Goal: Task Accomplishment & Management: Use online tool/utility

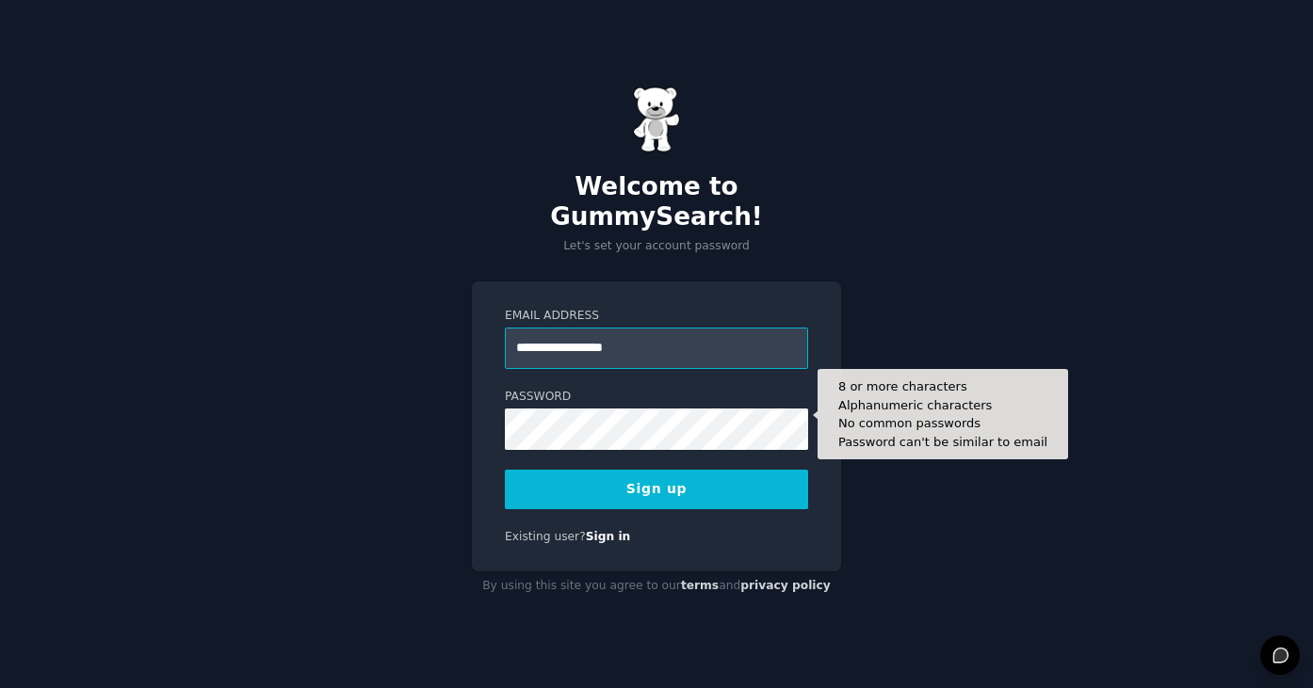
type input "**********"
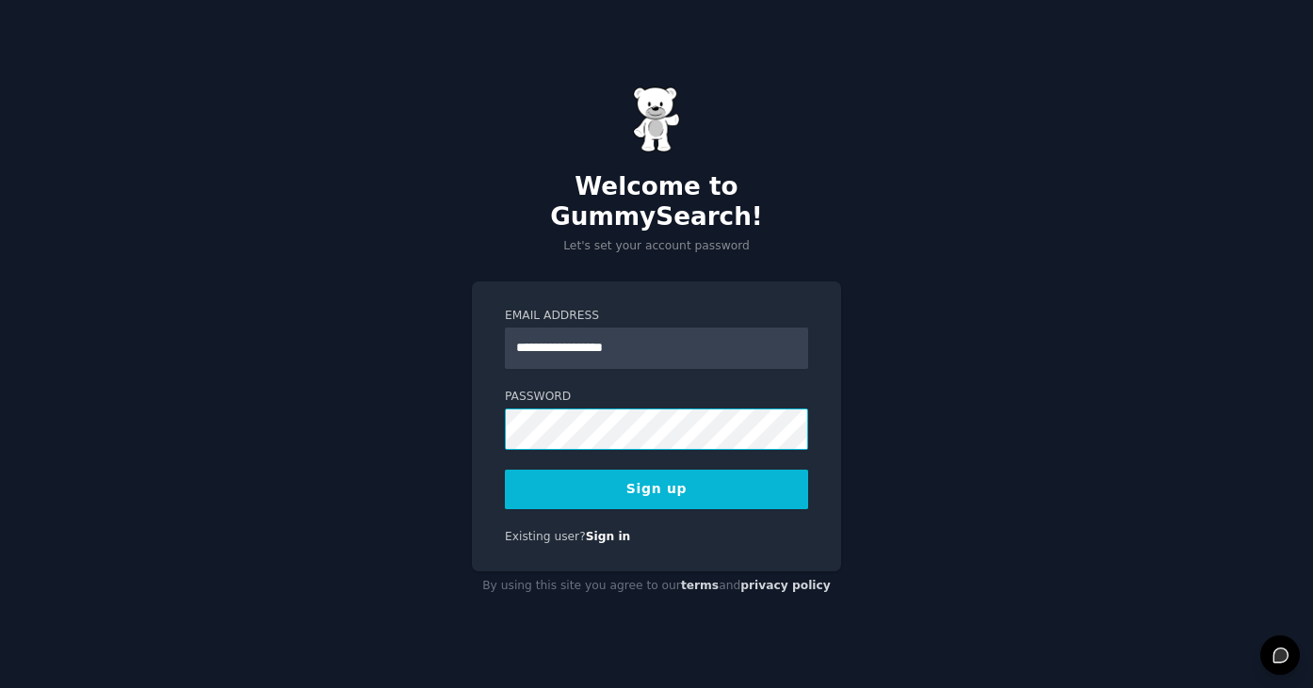
click at [0, 687] on com-1password-button at bounding box center [0, 688] width 0 height 0
click at [733, 473] on button "Sign up" at bounding box center [656, 490] width 303 height 40
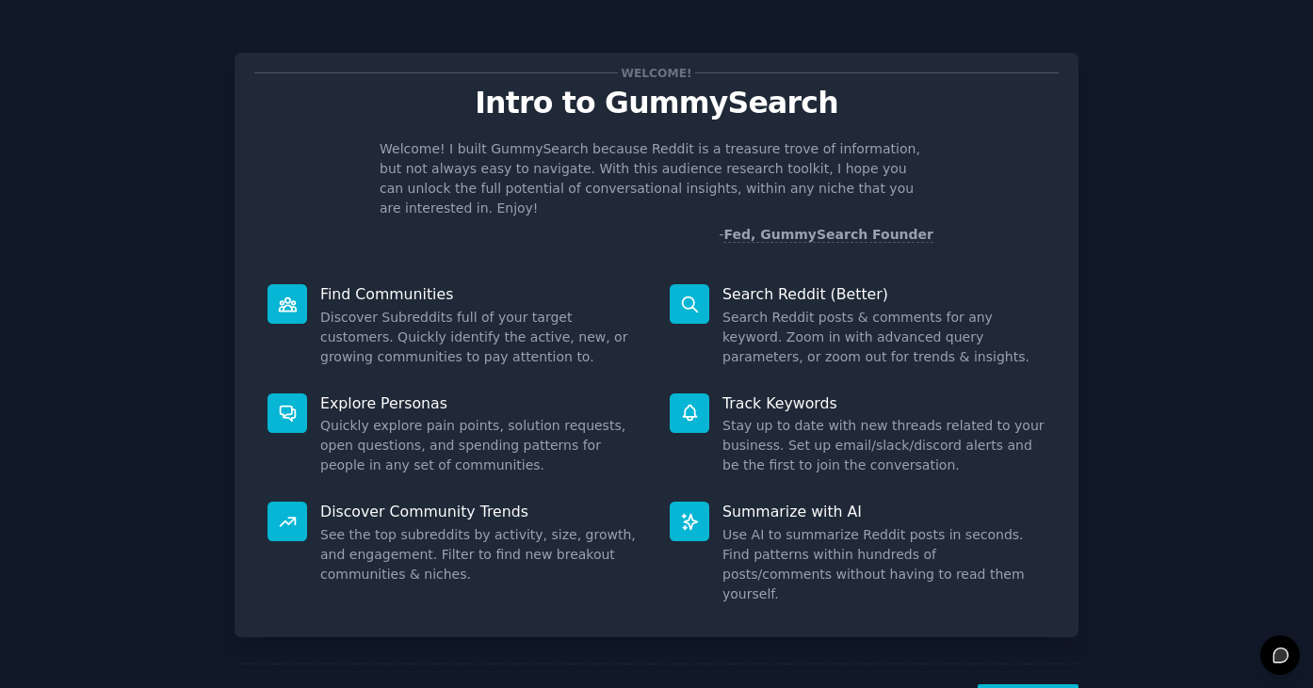
scroll to position [48, 0]
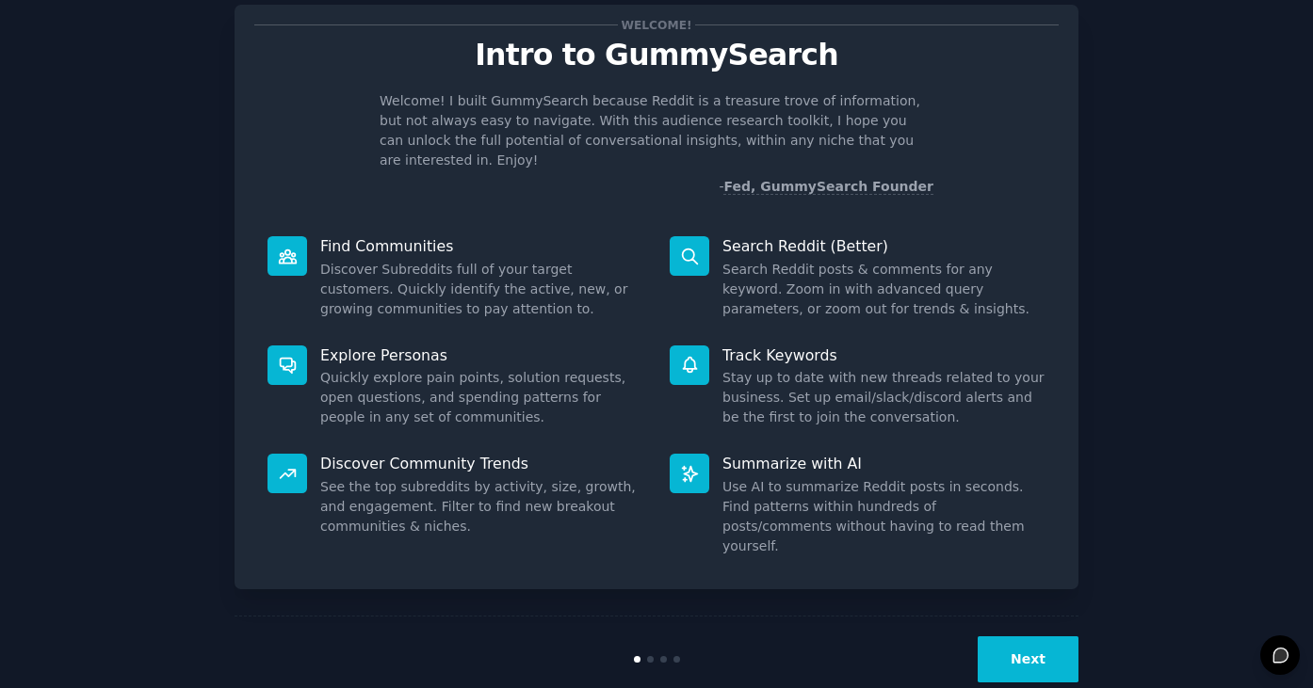
click at [1026, 639] on button "Next" at bounding box center [1027, 660] width 101 height 46
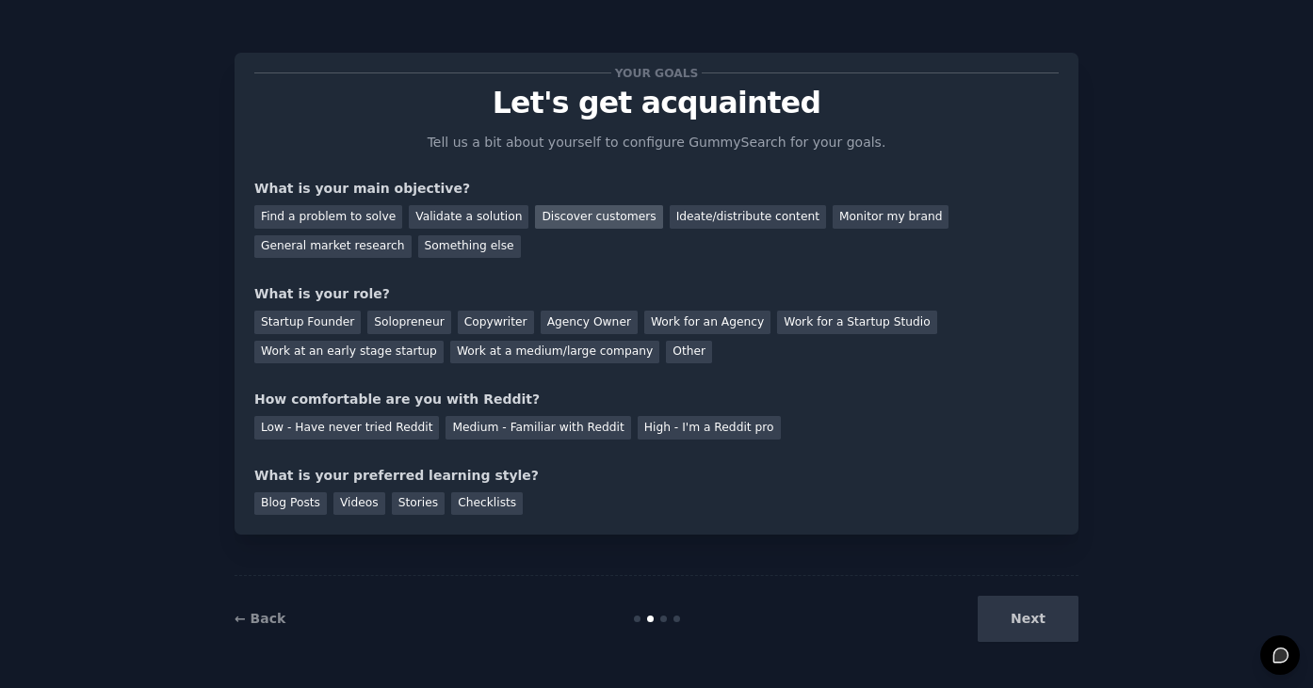
click at [604, 217] on div "Discover customers" at bounding box center [598, 217] width 127 height 24
click at [335, 318] on div "Startup Founder" at bounding box center [307, 323] width 106 height 24
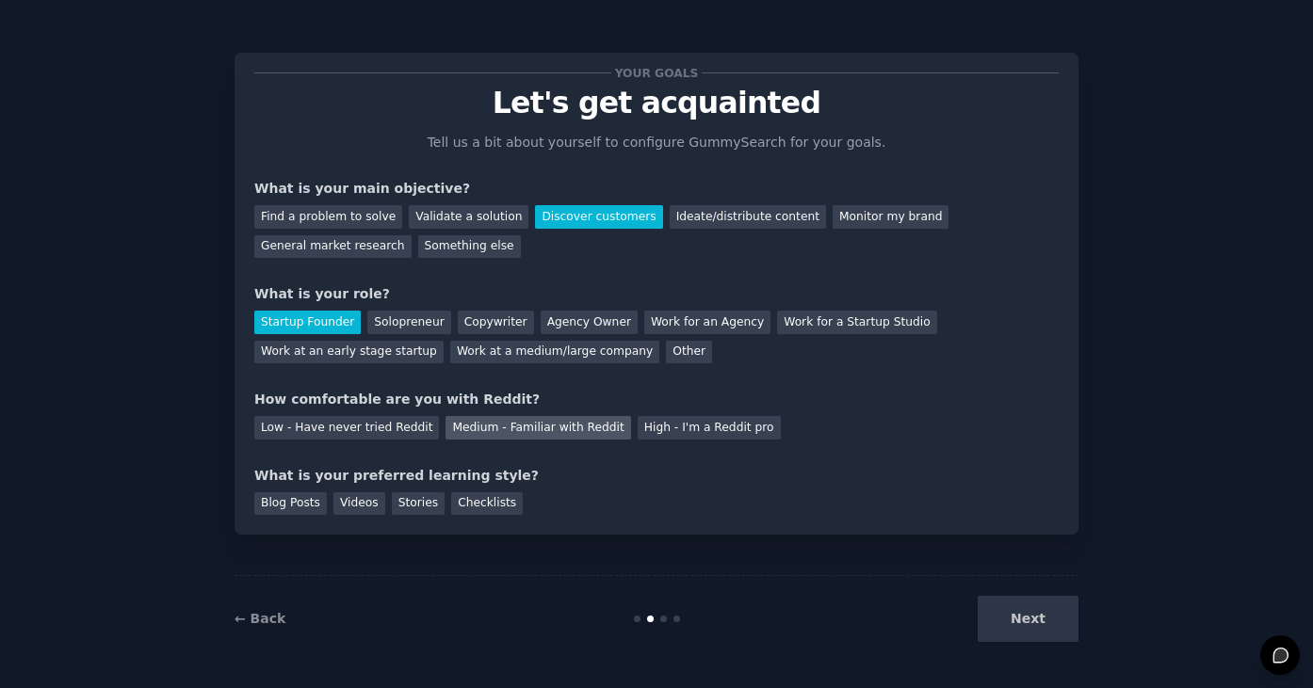
click at [520, 438] on div "Medium - Familiar with Reddit" at bounding box center [537, 428] width 185 height 24
click at [1030, 634] on div "Next" at bounding box center [938, 619] width 282 height 46
click at [290, 501] on div "Blog Posts" at bounding box center [290, 504] width 73 height 24
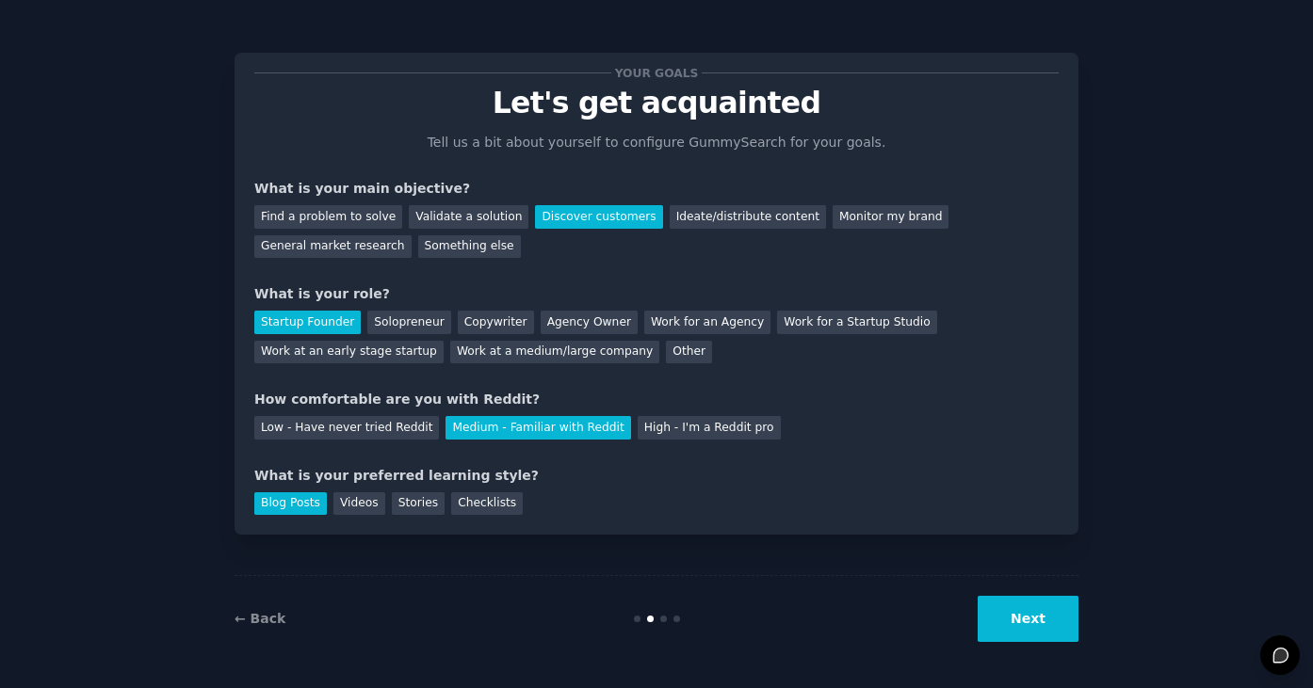
click at [999, 584] on div "← Back Next" at bounding box center [656, 618] width 844 height 87
click at [999, 608] on button "Next" at bounding box center [1027, 619] width 101 height 46
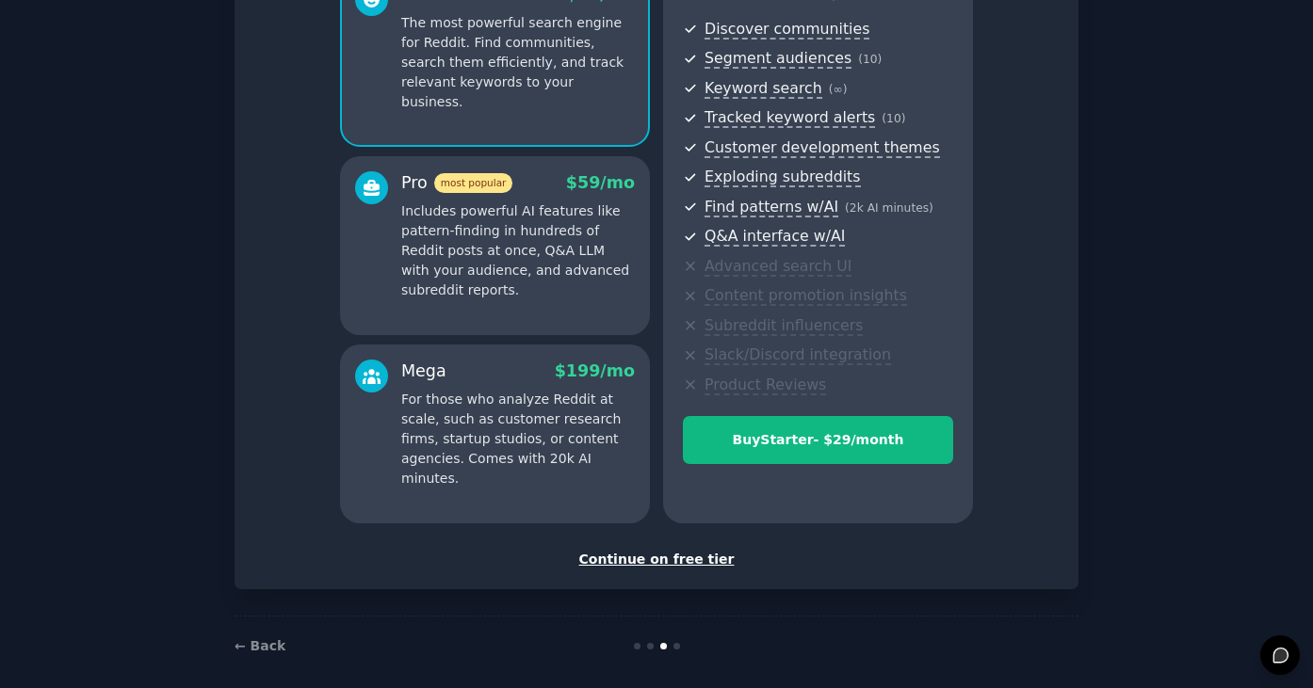
scroll to position [215, 0]
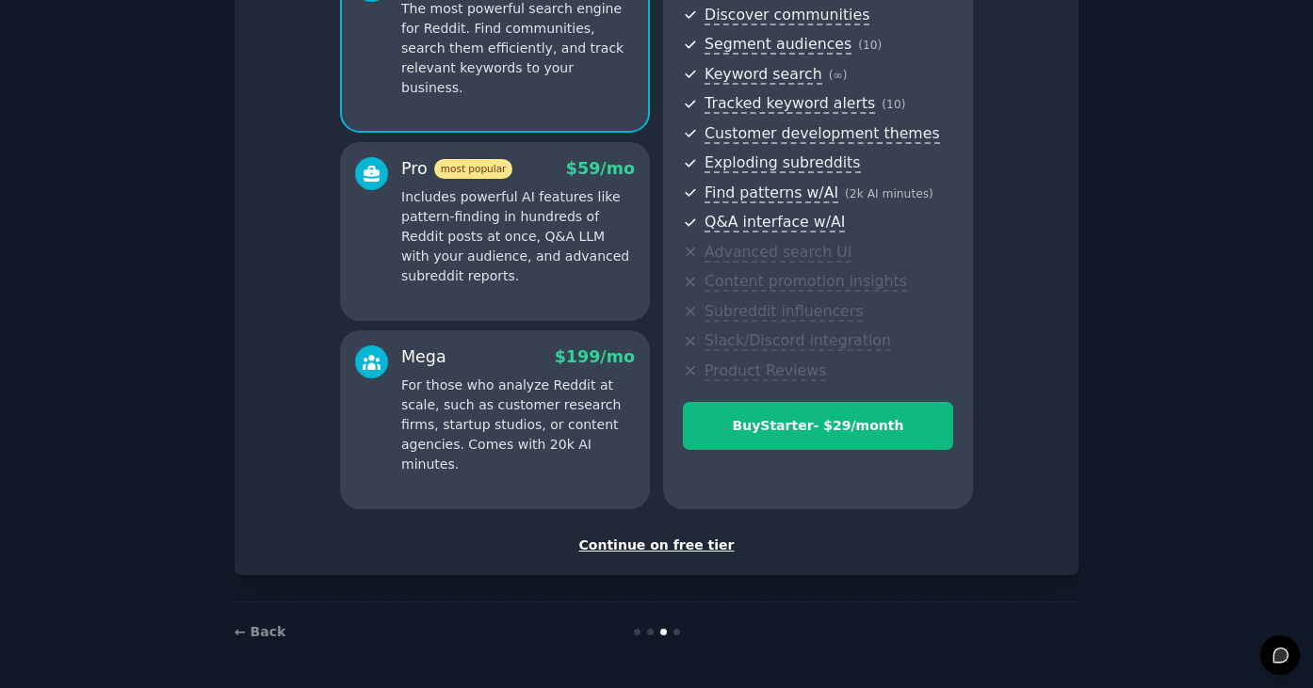
click at [686, 554] on div "Continue on free tier" at bounding box center [656, 546] width 804 height 20
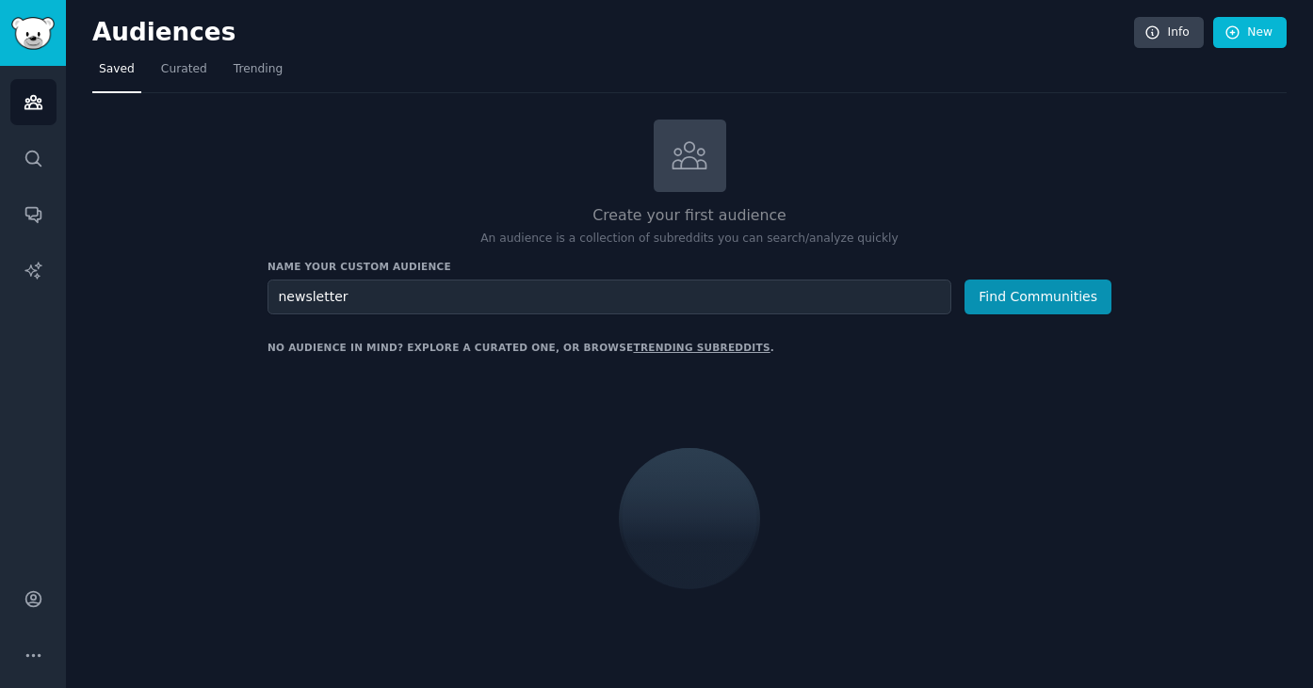
type input "newsletter"
click at [964, 280] on button "Find Communities" at bounding box center [1037, 297] width 147 height 35
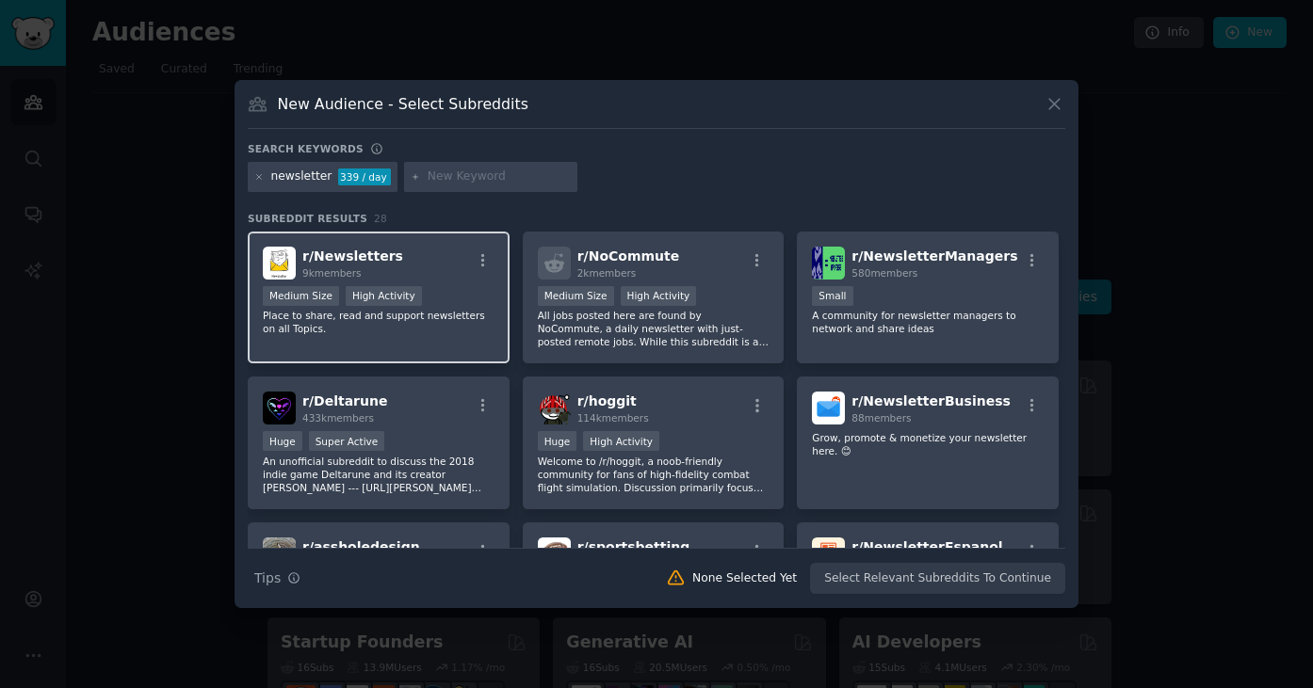
click at [422, 314] on p "Place to share, read and support newsletters on all Topics." at bounding box center [379, 322] width 232 height 26
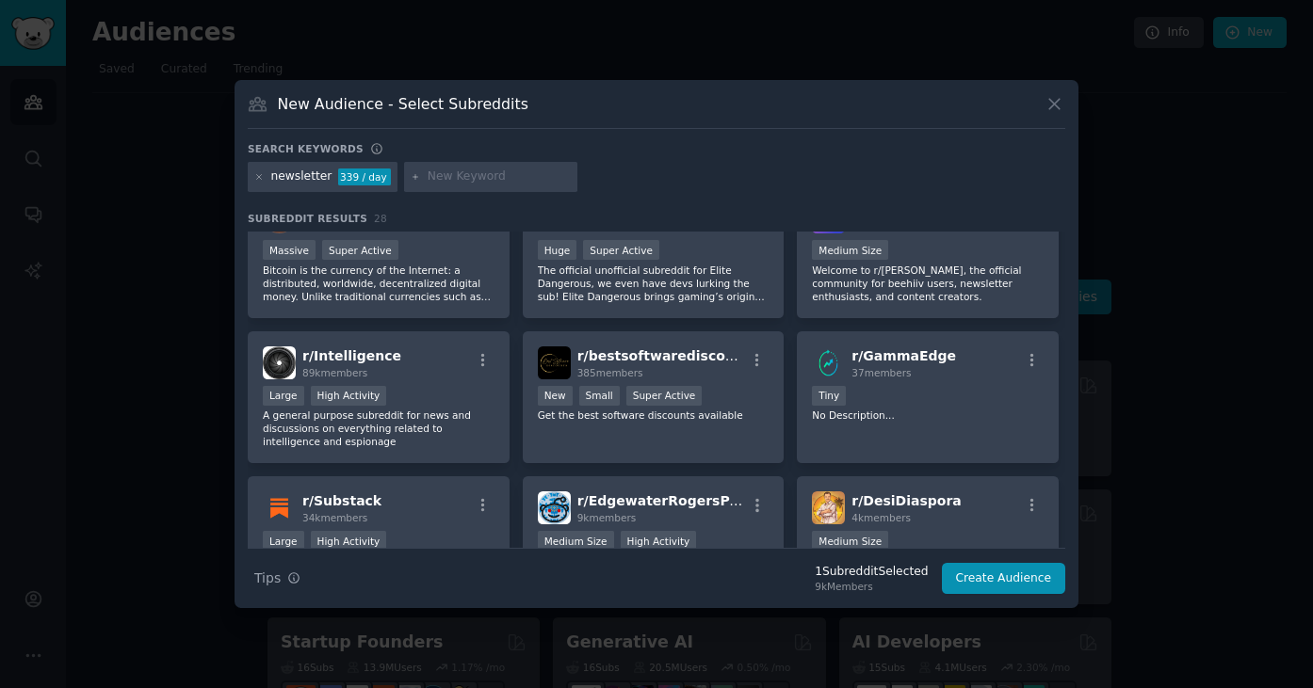
scroll to position [482, 0]
click at [909, 282] on p "Welcome to r/[PERSON_NAME], the official community for beehiiv users, newslette…" at bounding box center [928, 284] width 232 height 40
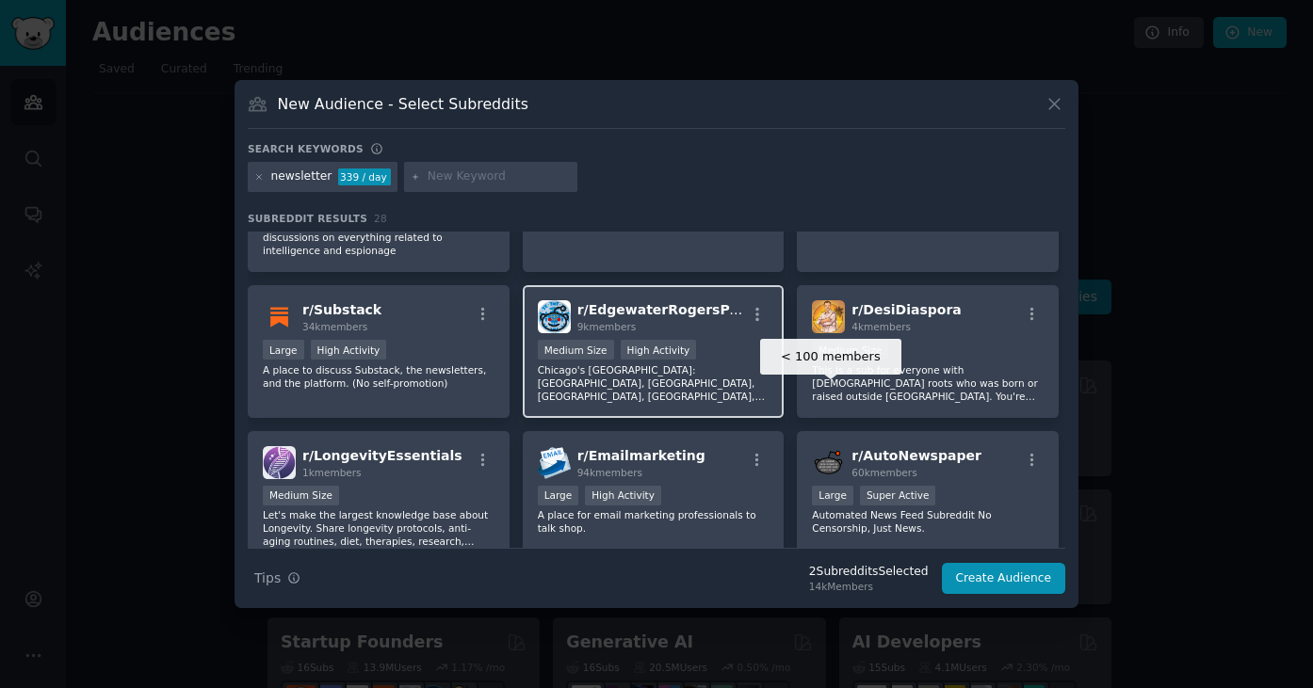
scroll to position [686, 0]
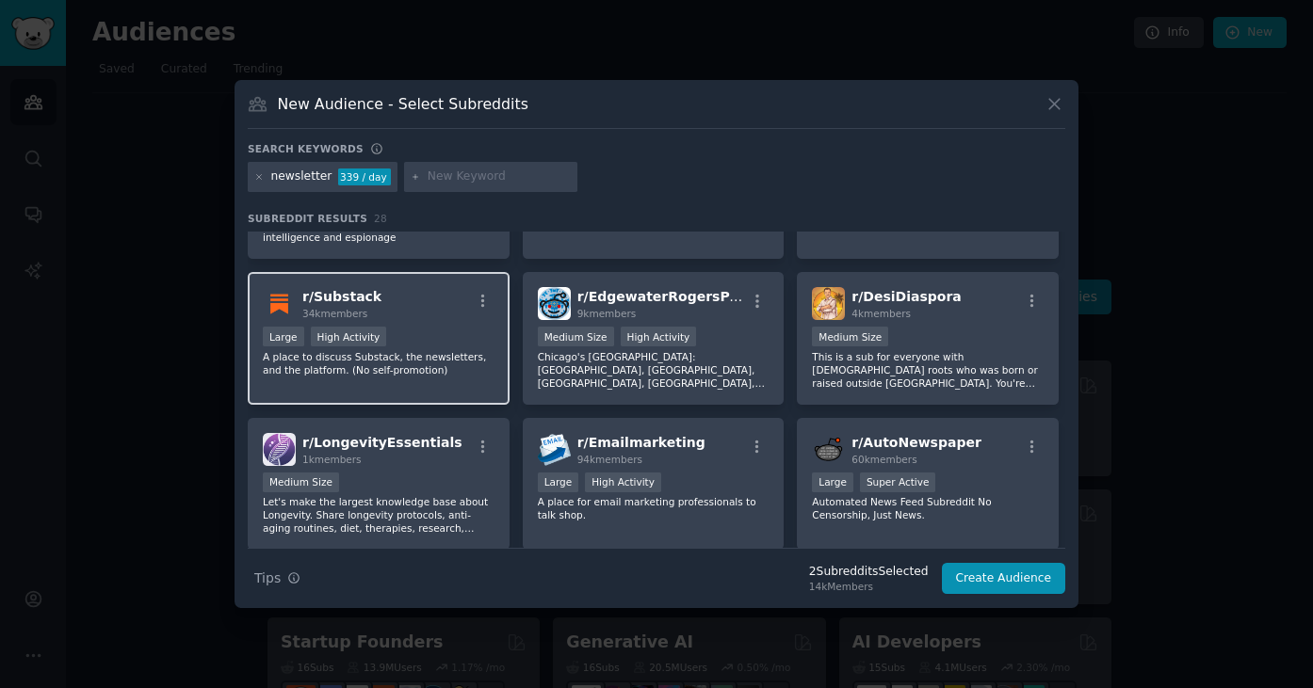
click at [379, 309] on div "r/ Substack 34k members" at bounding box center [379, 303] width 232 height 33
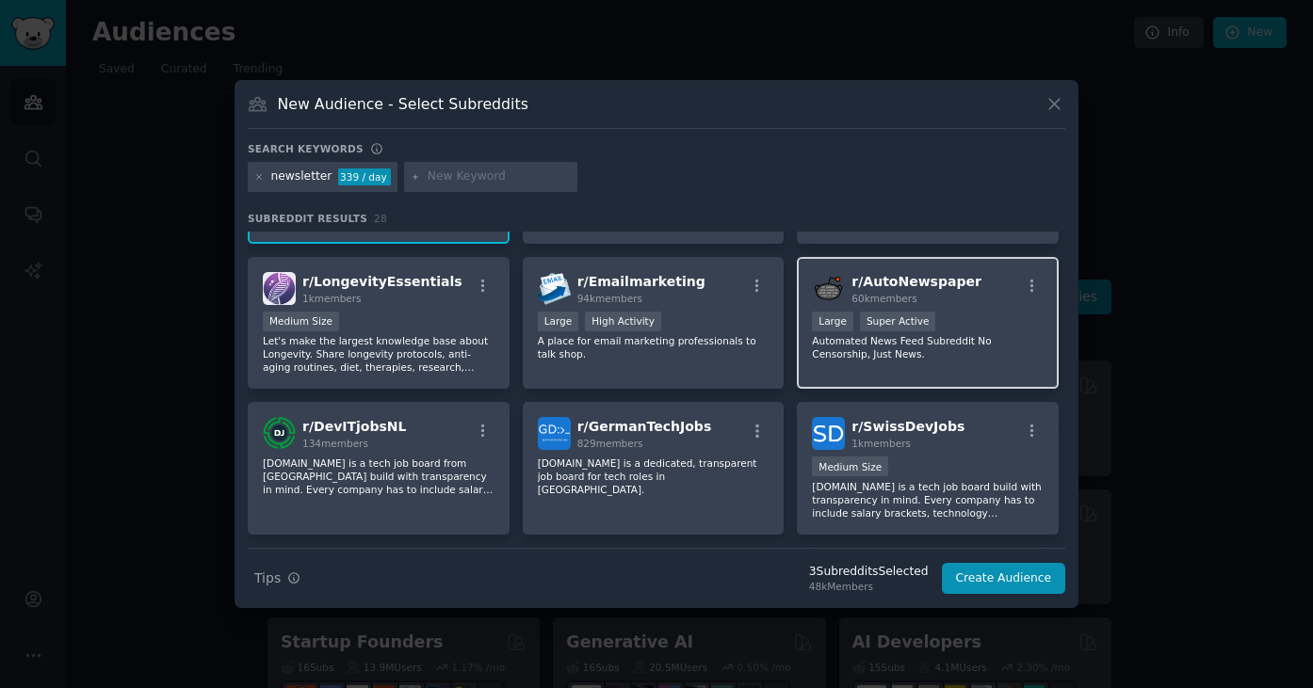
scroll to position [839, 0]
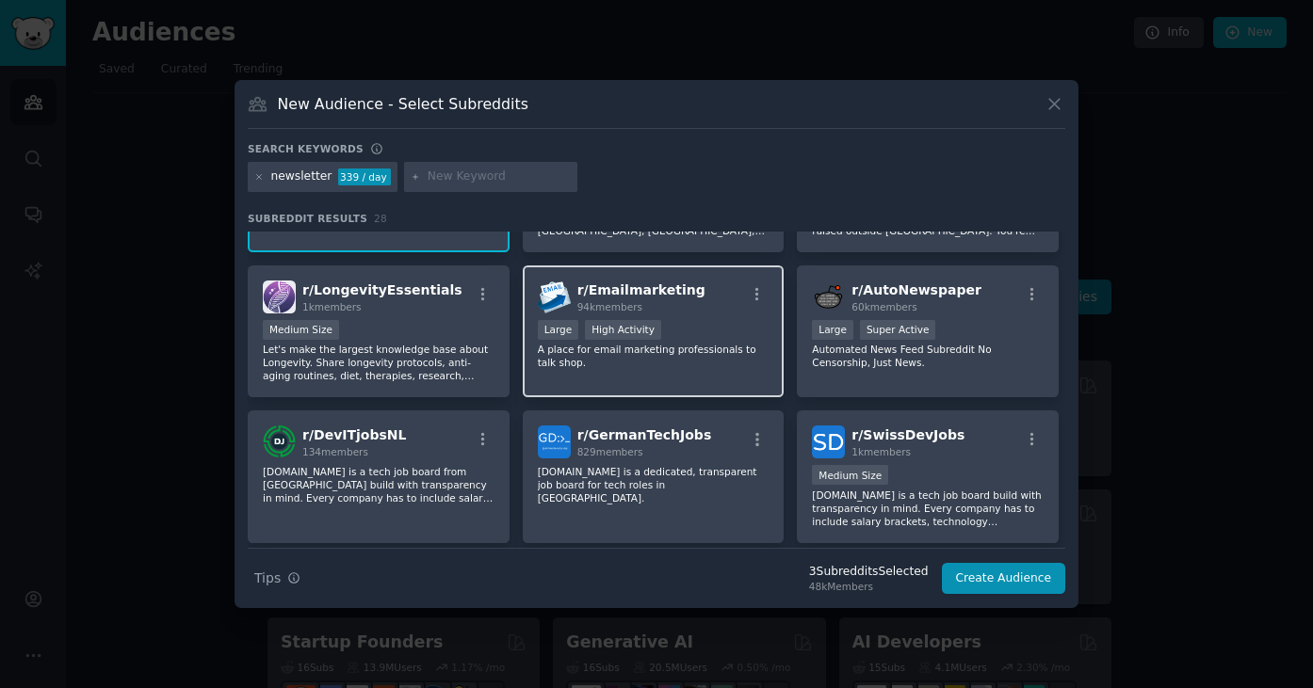
click at [602, 310] on span "94k members" at bounding box center [609, 306] width 65 height 11
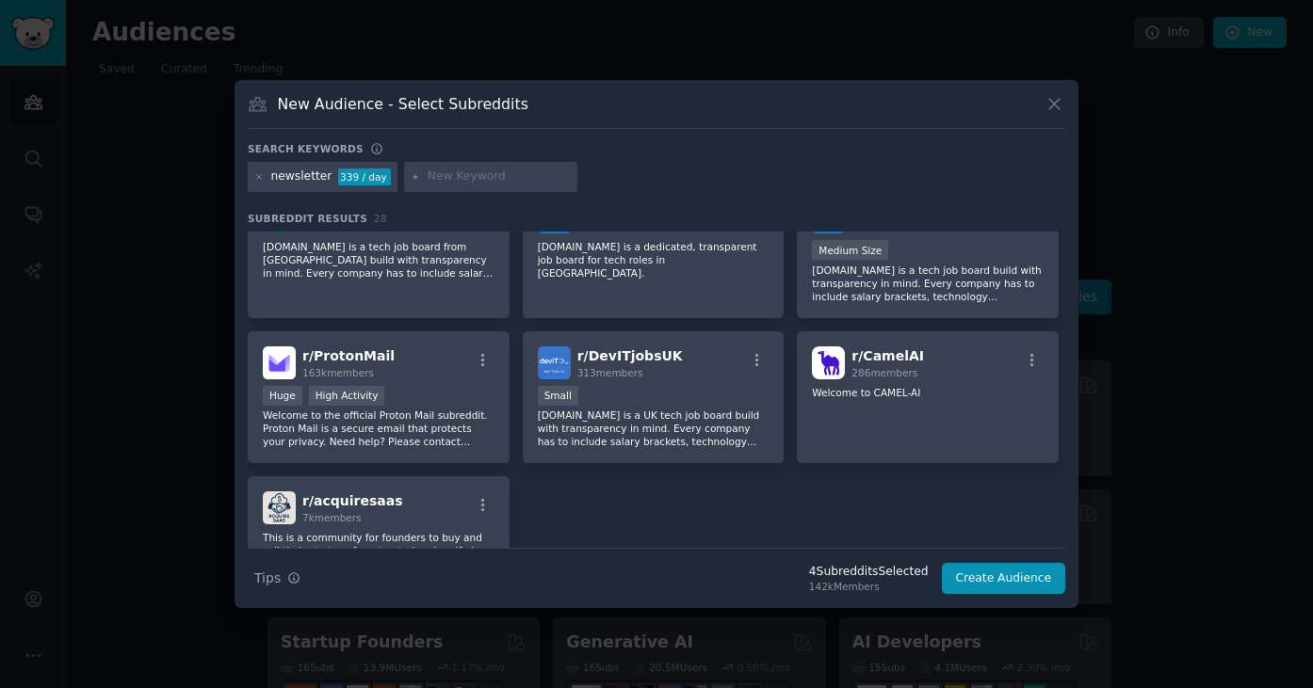
scroll to position [1168, 0]
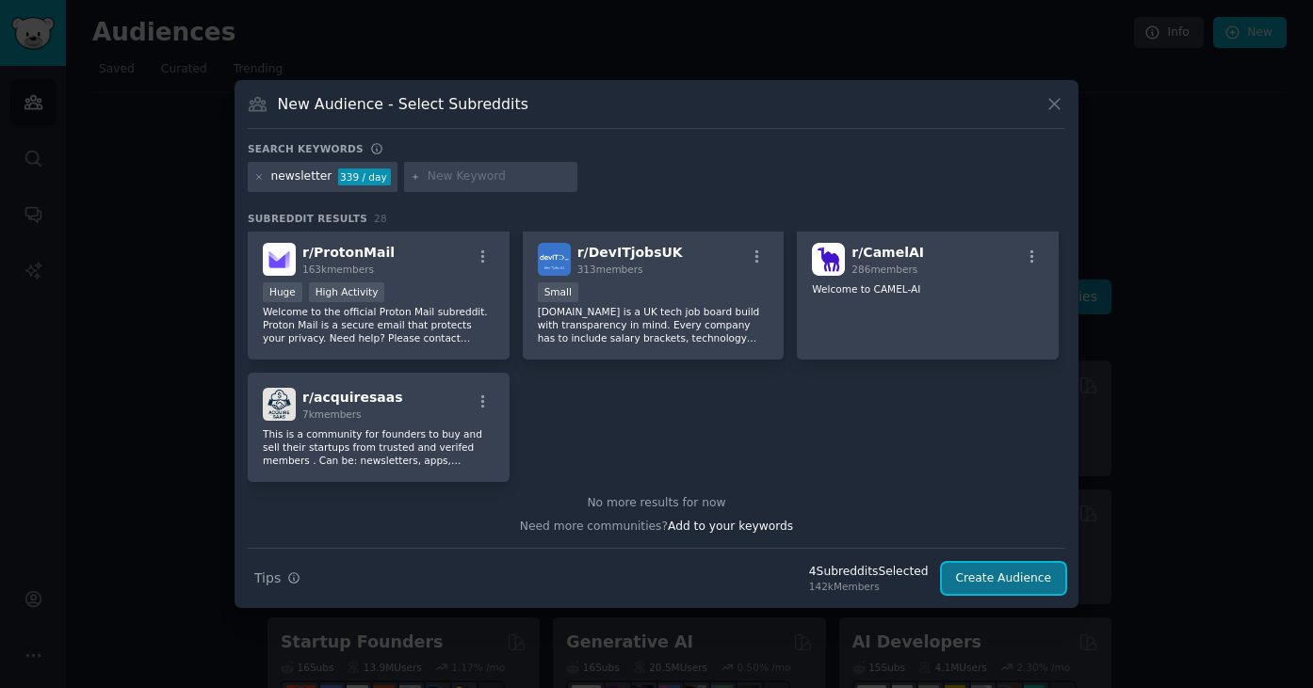
click at [997, 582] on button "Create Audience" at bounding box center [1004, 579] width 124 height 32
